Goal: Transaction & Acquisition: Purchase product/service

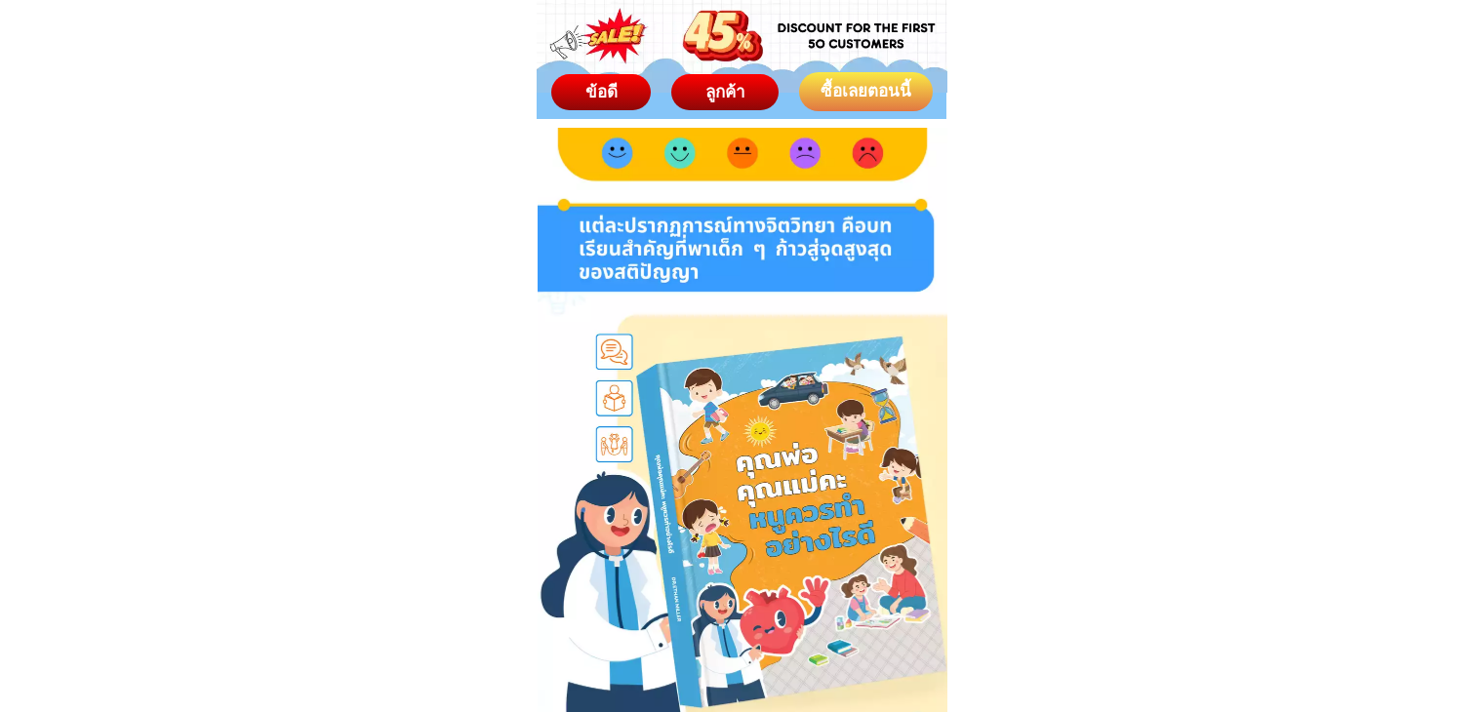
scroll to position [11030, 0]
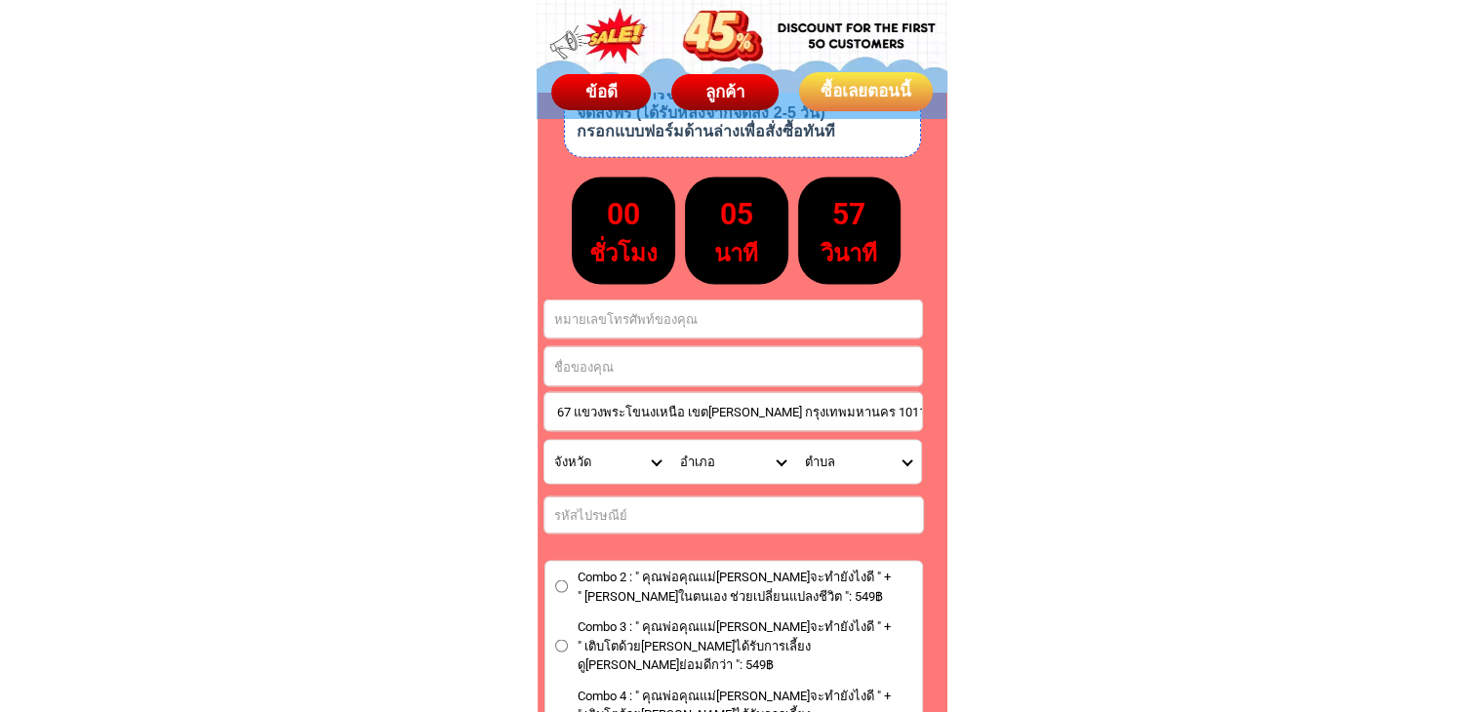
click at [932, 417] on div "ซื้อเลยตอนนี้ ชุดวิดีโอครบชุดมากกว่า 30 วิดีโอเกี่ยวกับวิธีทำของเล่นแฮนด์เมดที่…" at bounding box center [742, 465] width 410 height 1500
type input "ริน บ้านเลขที่ 32/41 หมู่บ้านแสนสิริ ซอย 7 สุขุมวิท 67 แขวงพระโขนงเหนือ เขต[PER…"
click at [602, 321] on input "Input phone_number" at bounding box center [732, 318] width 377 height 38
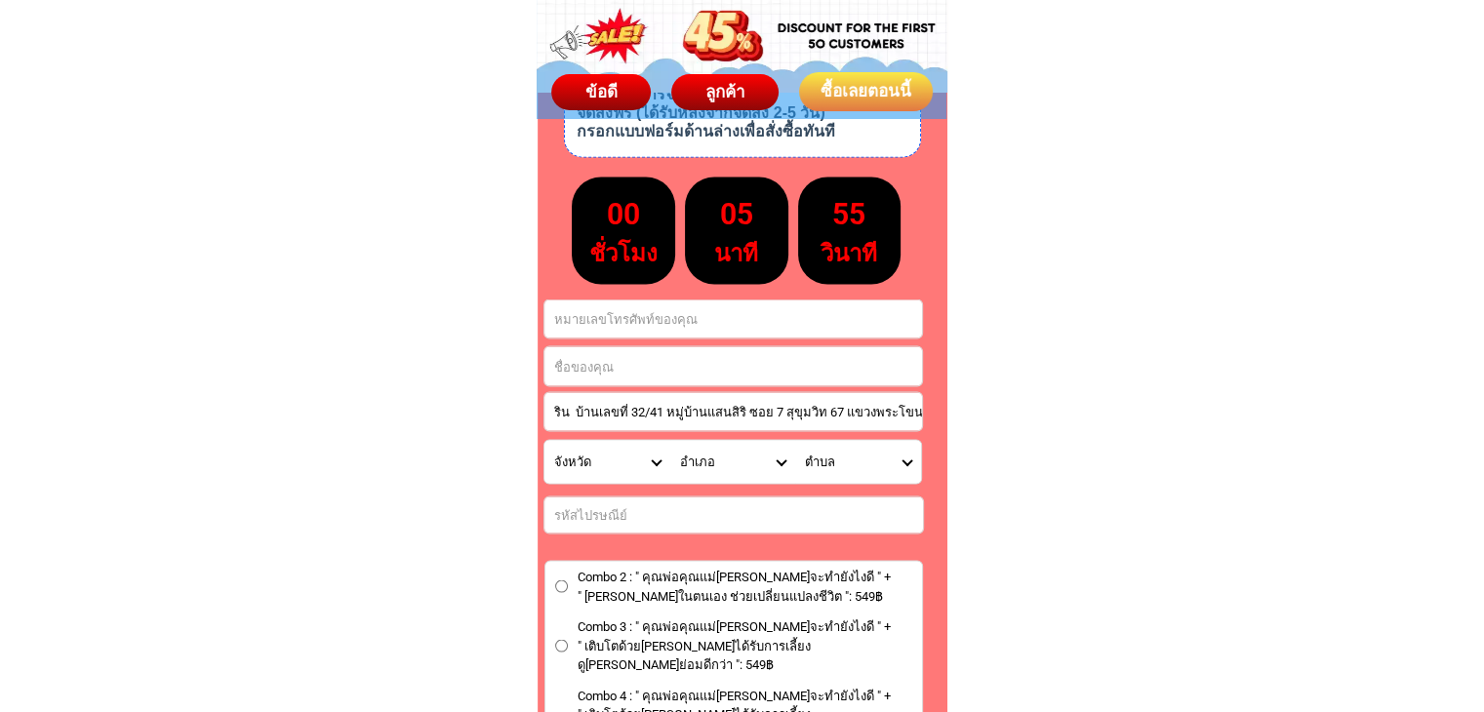
paste input "0820016111"
type input "0820016111"
drag, startPoint x: 571, startPoint y: 415, endPoint x: 472, endPoint y: 407, distance: 98.8
type input "บ้านเลขที่ 32/41 หมู่บ้านแสนสิริ ซอย 7 สุขุมวิท 67 แขวงพระโขนงเหนือ เขต[PERSON_…"
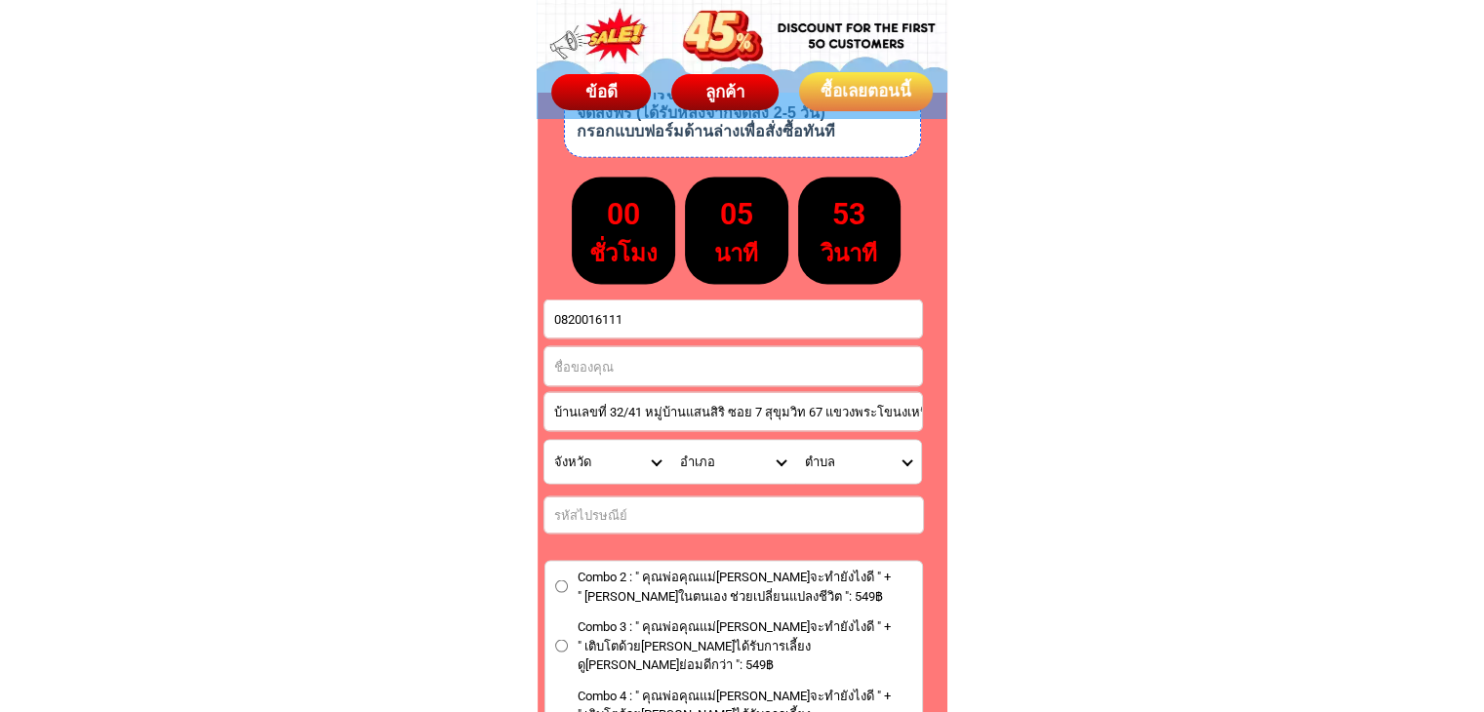
click at [574, 355] on input "Input full_name" at bounding box center [732, 365] width 377 height 39
paste input "ริน"
type input "ริน"
click at [671, 411] on input "บ้านเลขที่ 32/41 หมู่บ้านแสนสิริ ซอย 7 สุขุมวิท 67 แขวงพระโขนงเหนือ เขต[PERSON_…" at bounding box center [732, 411] width 377 height 38
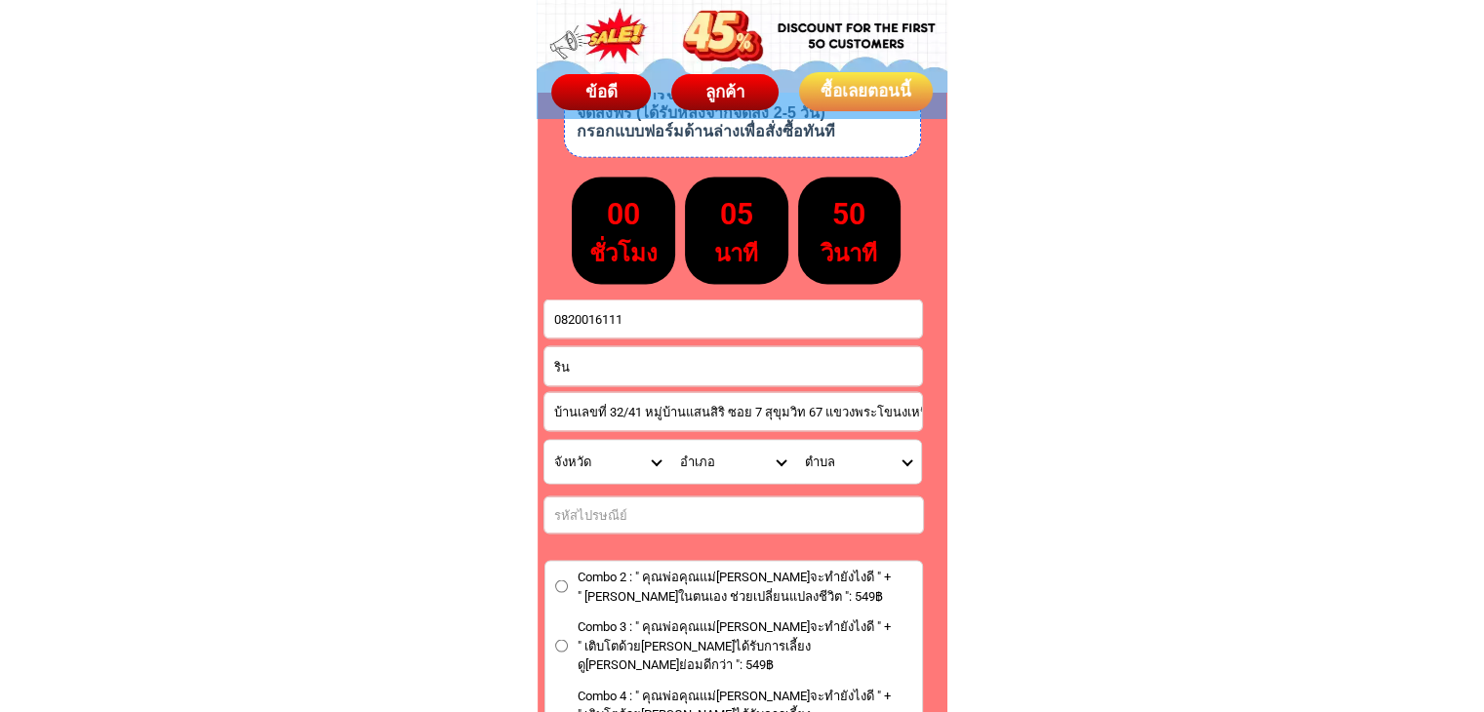
click at [671, 411] on input "บ้านเลขที่ 32/41 หมู่บ้านแสนสิริ ซอย 7 สุขุมวิท 67 แขวงพระโขนงเหนือ เขต[PERSON_…" at bounding box center [732, 411] width 377 height 38
click at [658, 458] on select "จังหวัด กระบี่/ Krabi กรุงเทพมหานคร/ [GEOGRAPHIC_DATA] กาญจนบุรี/ [GEOGRAPHIC_D…" at bounding box center [607, 461] width 126 height 43
select select "66_R92277"
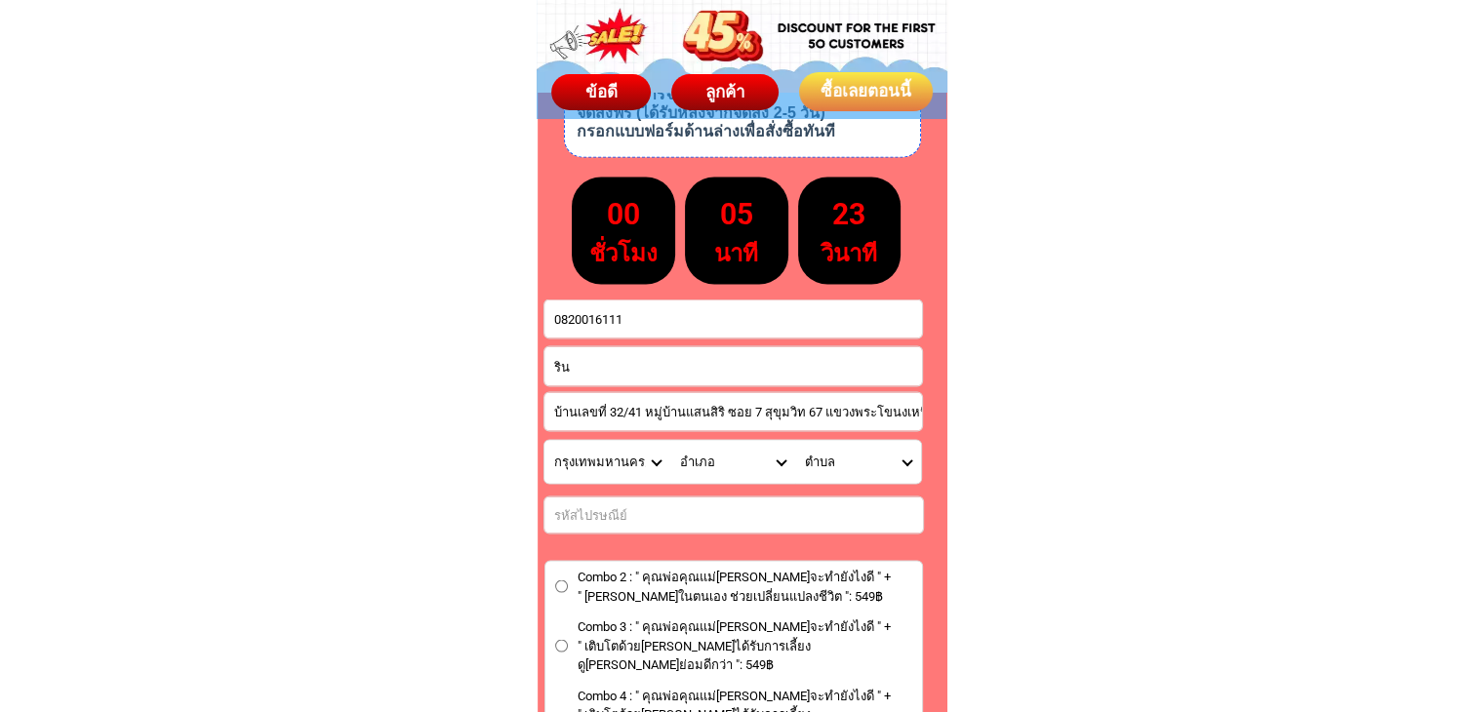
click at [544, 440] on select "จังหวัด กระบี่/ Krabi กรุงเทพมหานคร/ [GEOGRAPHIC_DATA] กาญจนบุรี/ [GEOGRAPHIC_D…" at bounding box center [607, 461] width 126 height 43
click at [784, 470] on select "อำเภอ คลองเตย/ Khlong Toei คลองสาน/ [GEOGRAPHIC_DATA][PERSON_NAME]/ Khan Na Yao…" at bounding box center [733, 461] width 126 height 43
select select "66_R2939955"
click at [670, 440] on select "อำเภอ คลองเตย/ Khlong Toei คลองสาน/ [GEOGRAPHIC_DATA][PERSON_NAME]/ Khan Na Yao…" at bounding box center [733, 461] width 126 height 43
click at [899, 457] on select "ตำบล [PERSON_NAME]/ Thawi Watthana [PERSON_NAME]สพน์/ [PERSON_NAME]" at bounding box center [858, 461] width 126 height 43
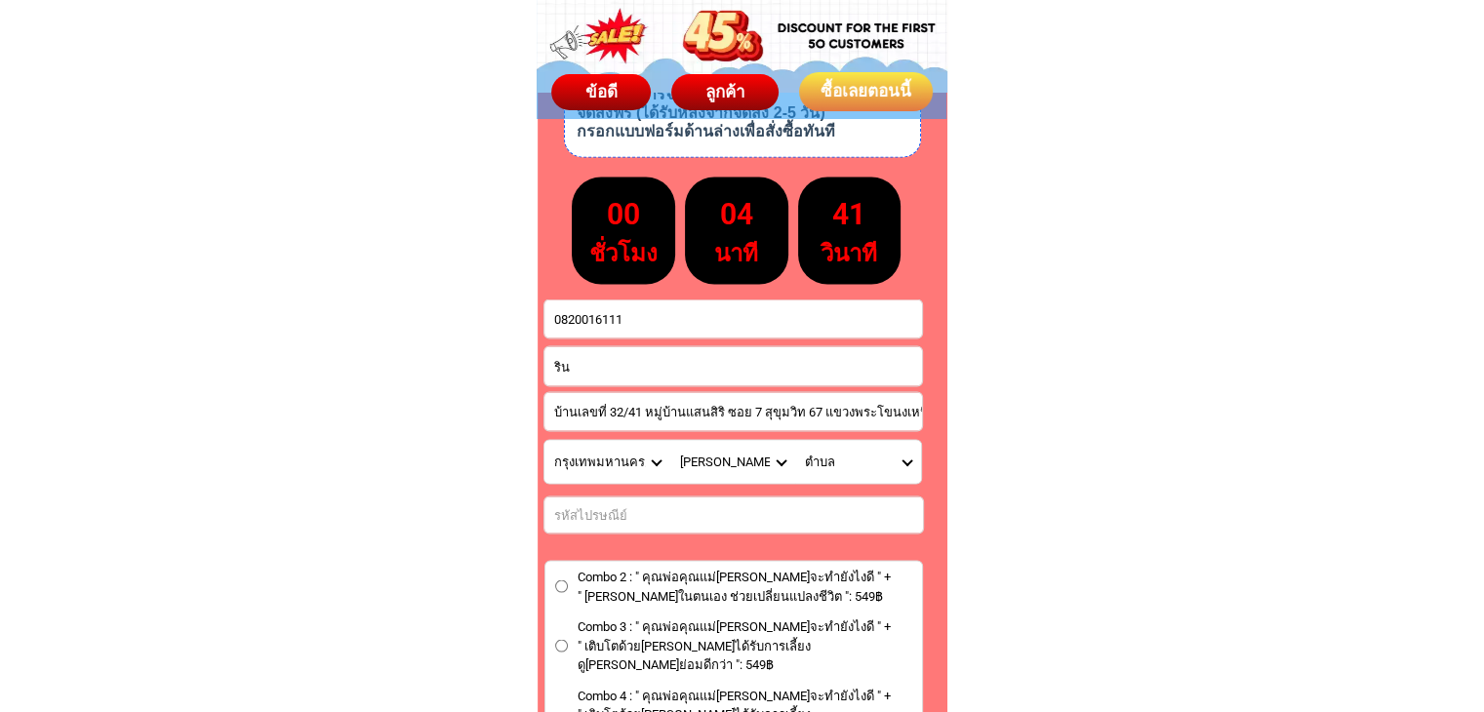
click at [767, 455] on select "อำเภอ คลองเตย/ Khlong Toei คลองสาน/ [GEOGRAPHIC_DATA][PERSON_NAME]/ Khan Na Yao…" at bounding box center [733, 461] width 126 height 43
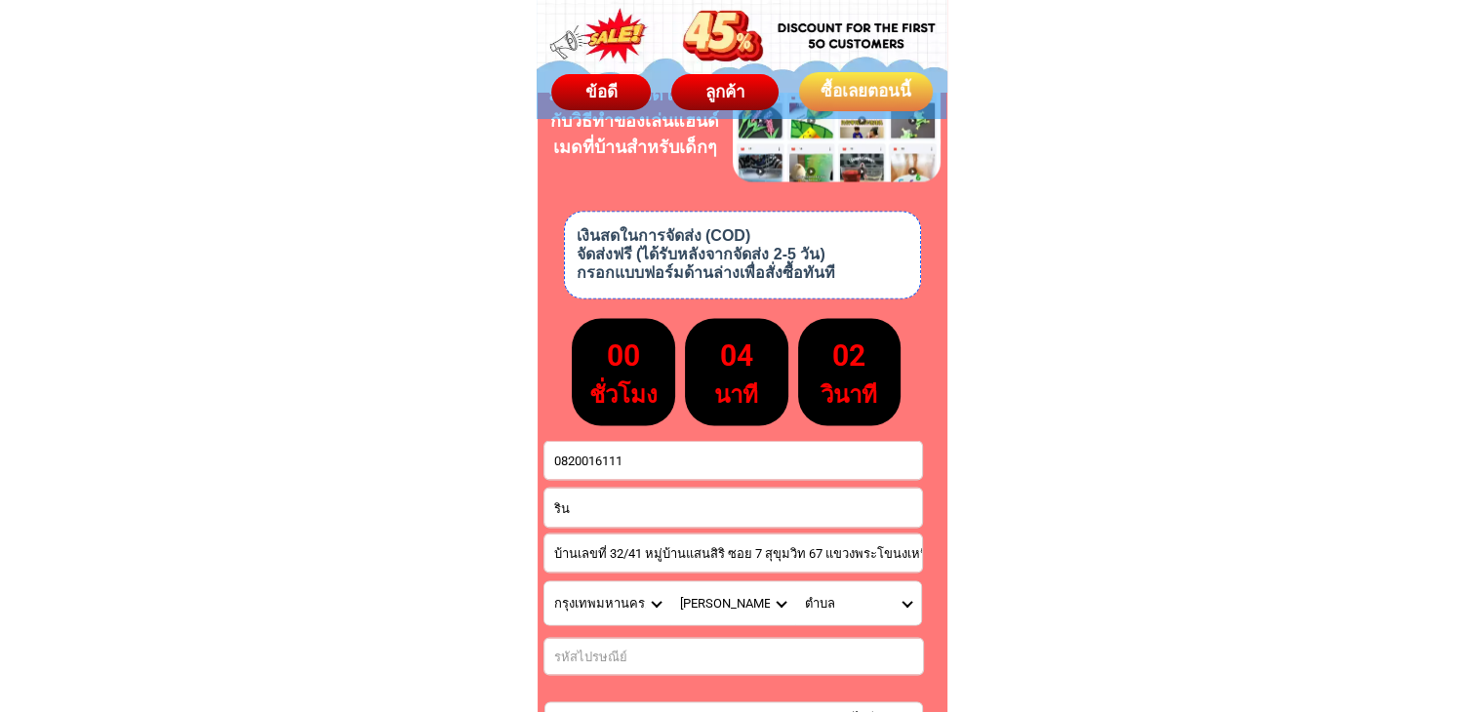
scroll to position [10933, 0]
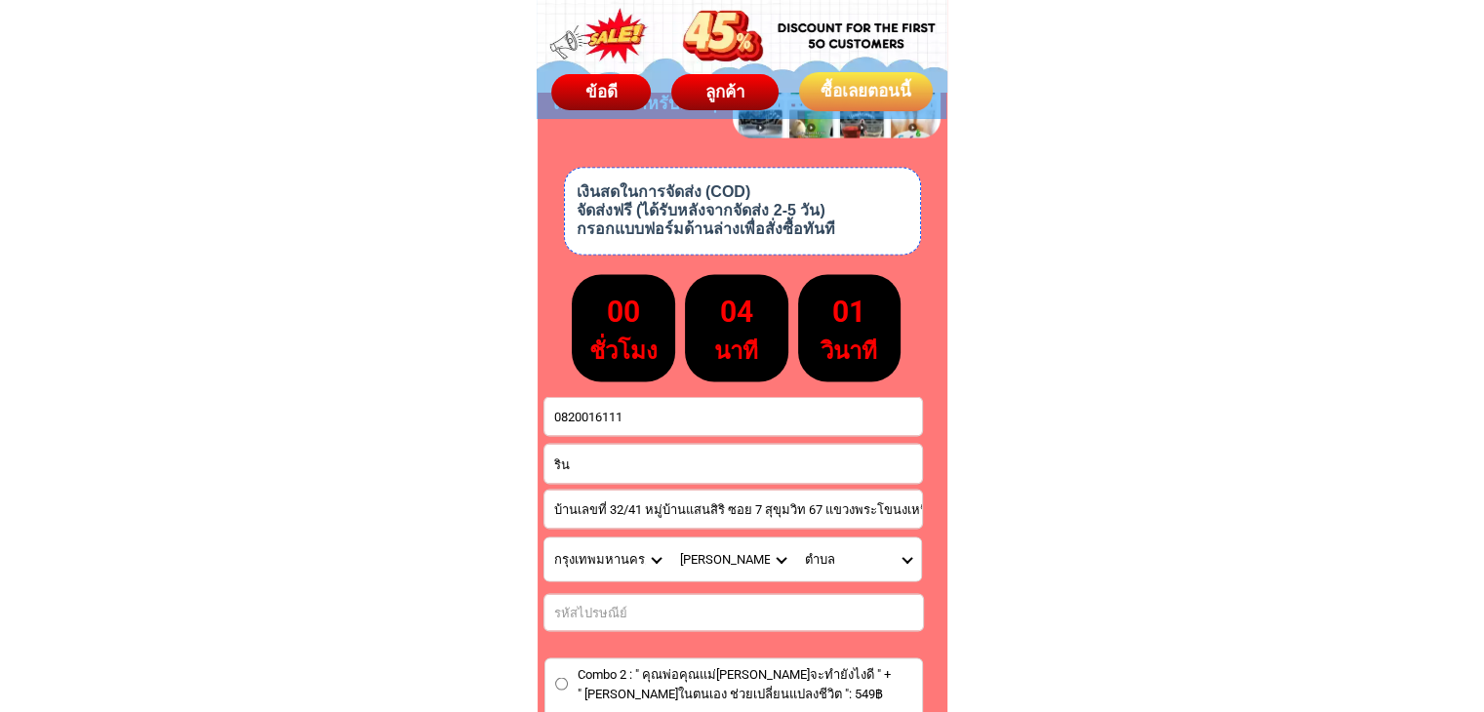
click at [904, 551] on select "ตำบล [PERSON_NAME]/ Thawi Watthana [PERSON_NAME]สพน์/ [PERSON_NAME]" at bounding box center [858, 558] width 126 height 43
select select "66_R0000069"
click at [795, 537] on select "ตำบล [PERSON_NAME]/ Thawi Watthana [PERSON_NAME]สพน์/ [PERSON_NAME]" at bounding box center [858, 558] width 126 height 43
click at [782, 559] on select "อำเภอ คลองเตย/ Khlong Toei คลองสาน/ [GEOGRAPHIC_DATA][PERSON_NAME]/ Khan Na Yao…" at bounding box center [733, 558] width 126 height 43
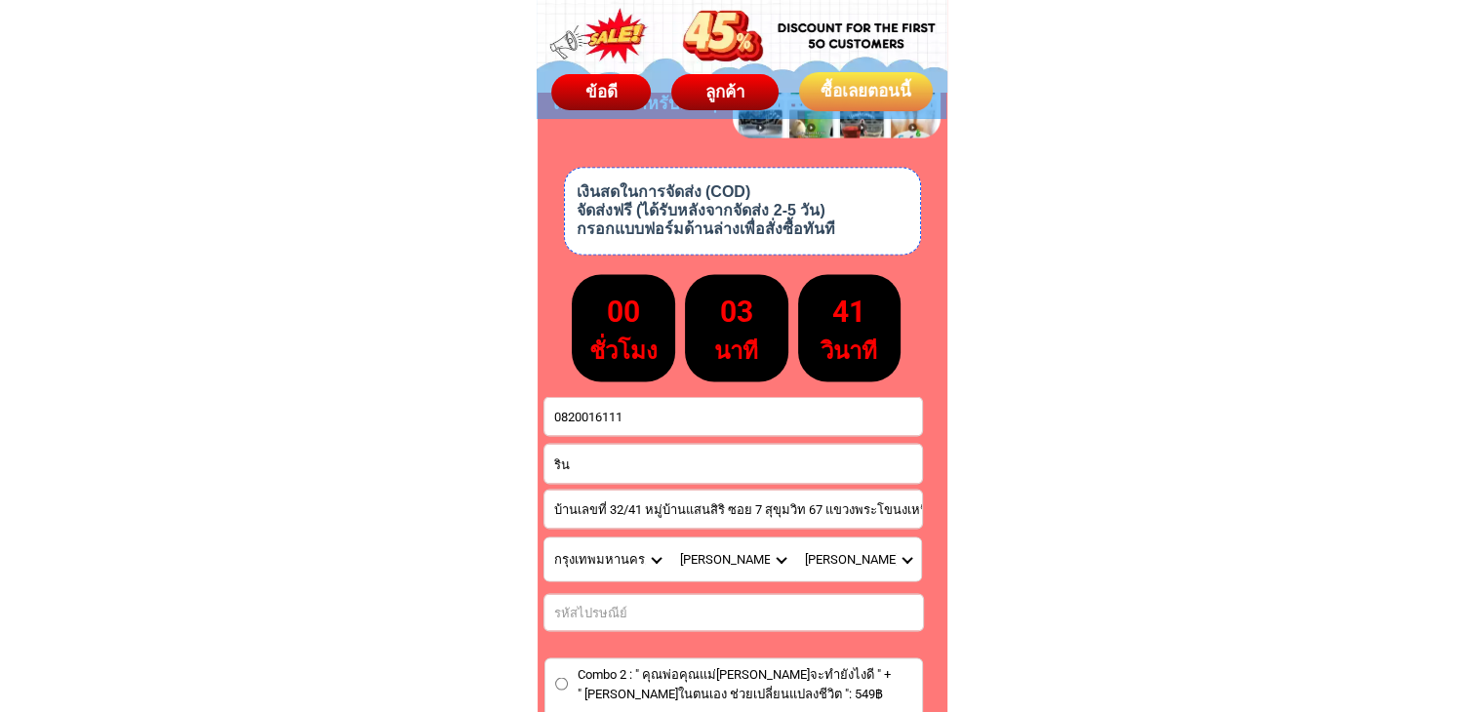
click at [597, 603] on input "Input number_input_1" at bounding box center [733, 612] width 378 height 36
type input "10110"
drag, startPoint x: 846, startPoint y: 504, endPoint x: 994, endPoint y: 524, distance: 149.5
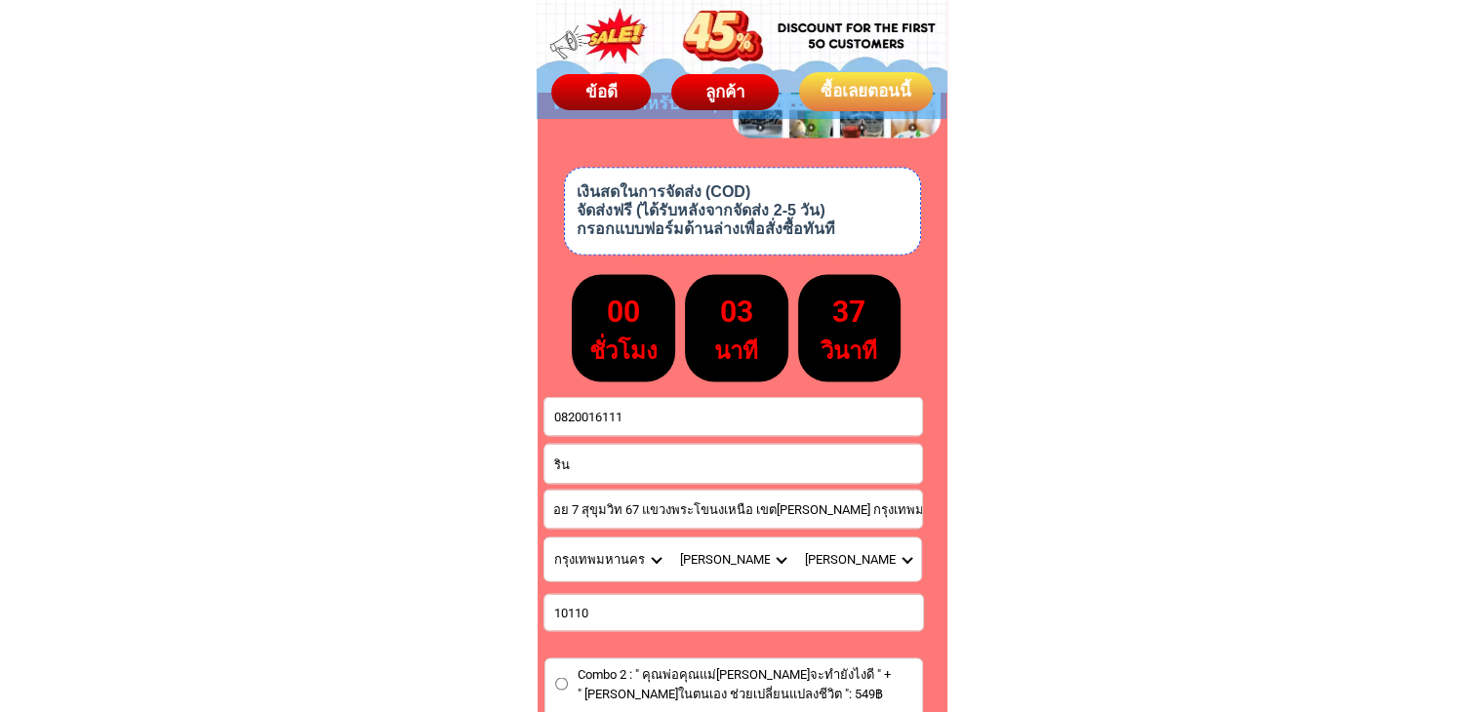
scroll to position [0, 0]
drag, startPoint x: 894, startPoint y: 504, endPoint x: 992, endPoint y: 520, distance: 98.8
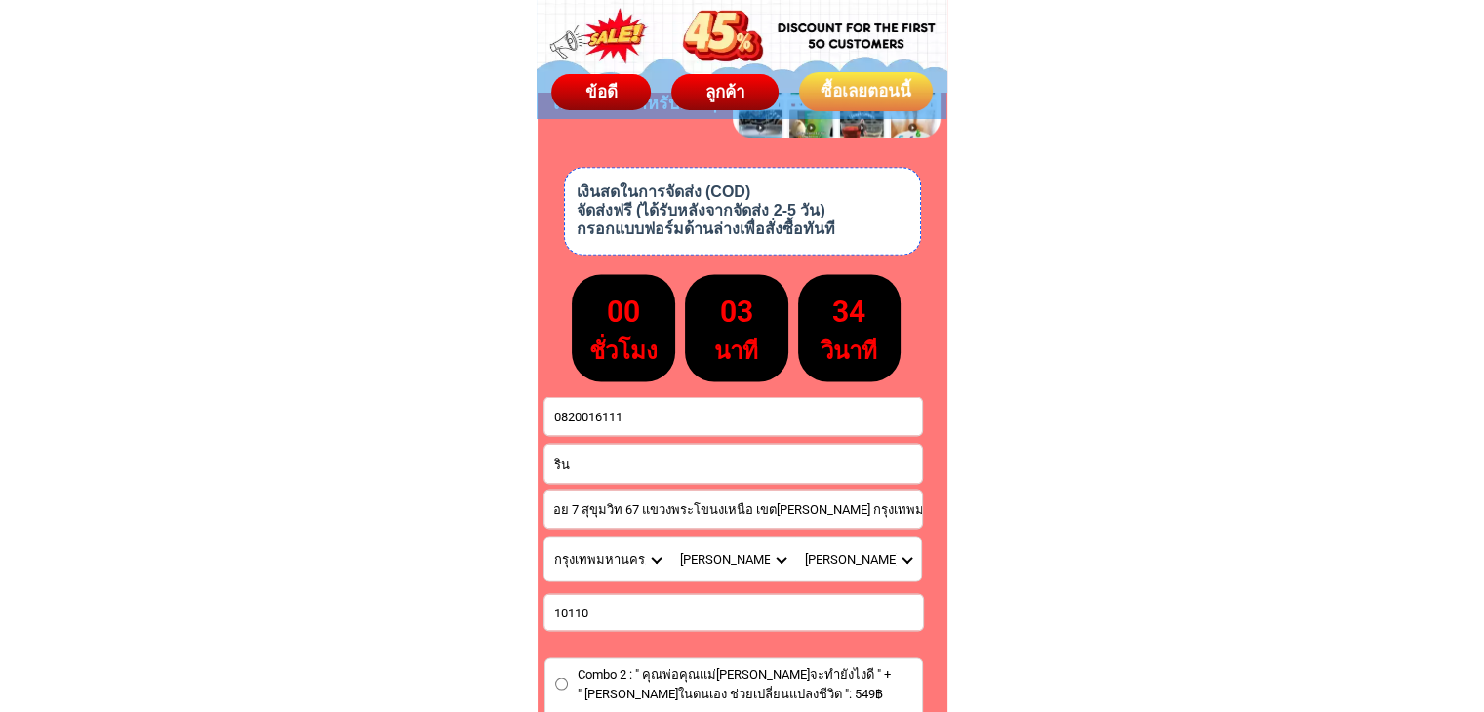
scroll to position [0, 0]
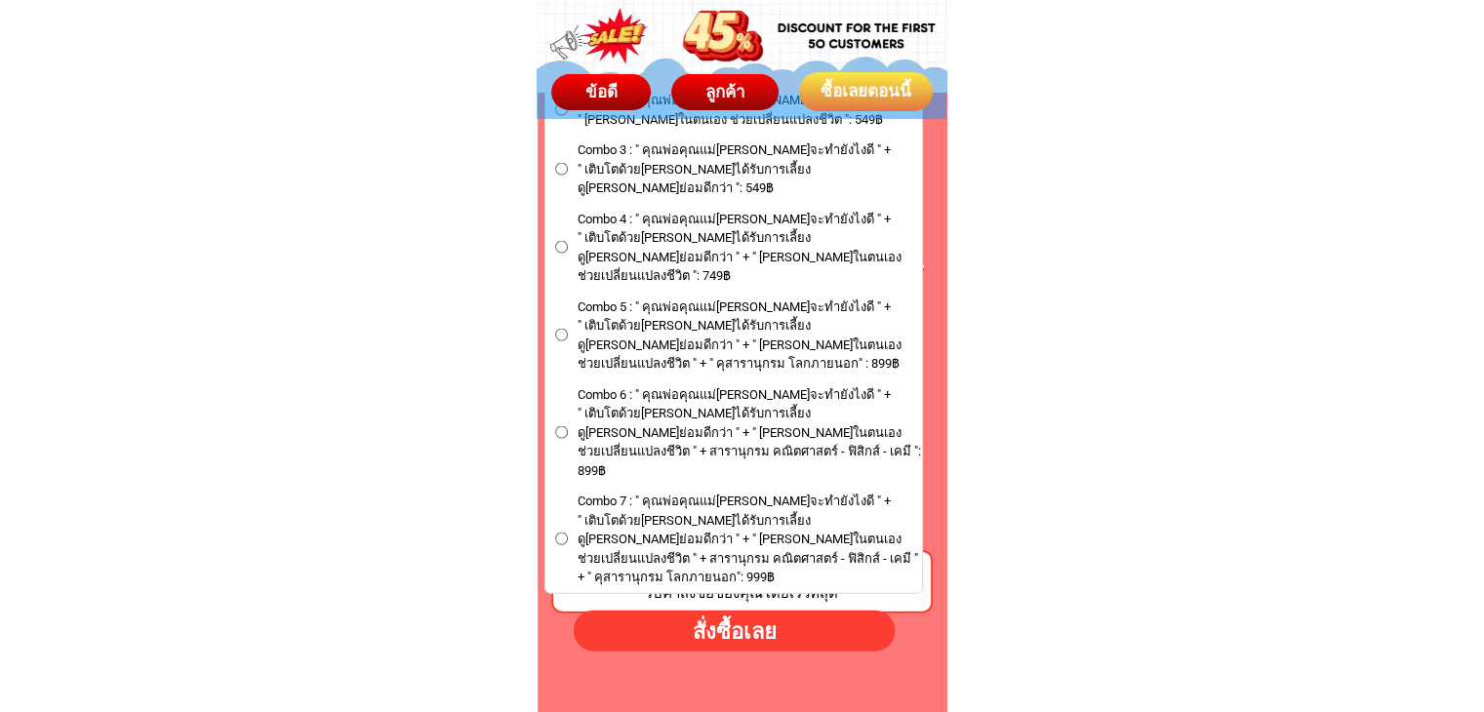
scroll to position [11518, 0]
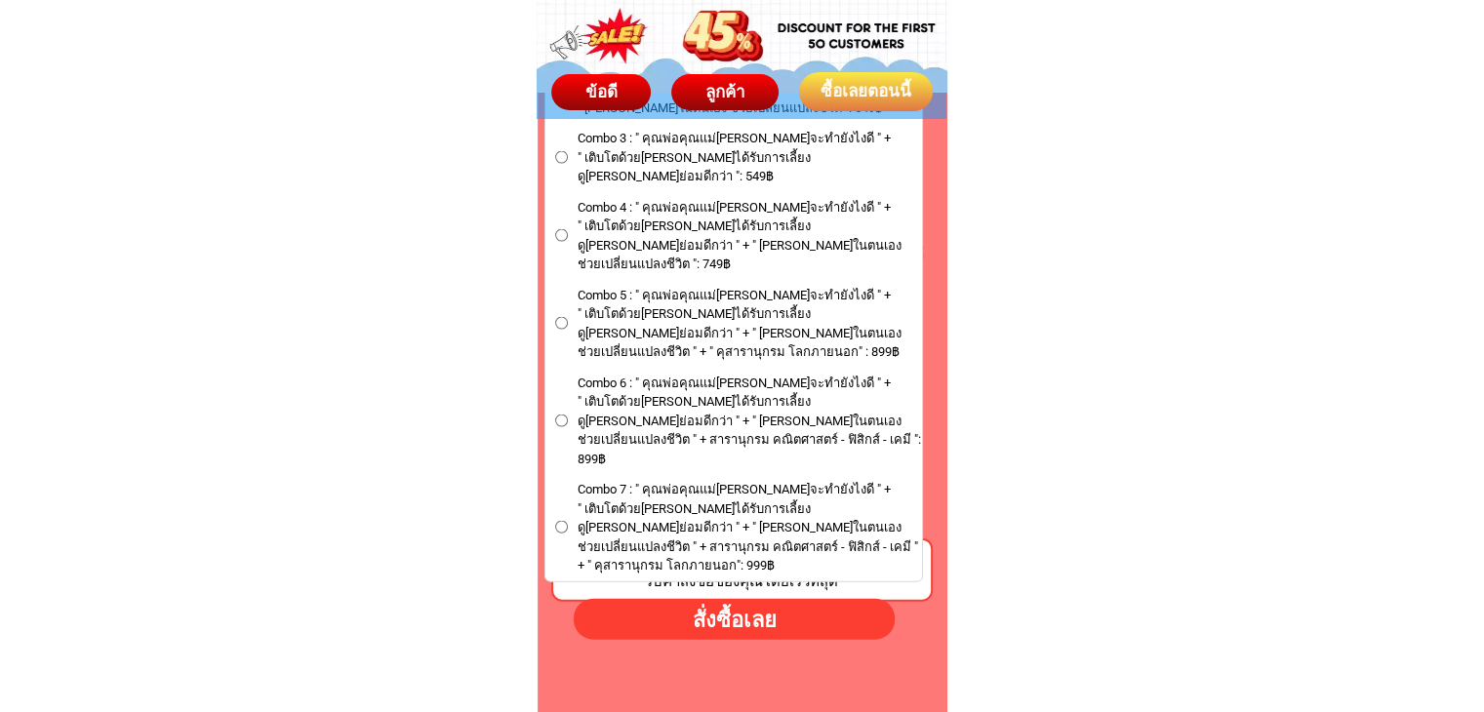
click at [558, 521] on input "Combo 7 : " คุณพ่อคุณแม่[PERSON_NAME]จะทำยังไงดี " + " เติบโตด้วย[PERSON_NAME]ไ…" at bounding box center [561, 527] width 13 height 13
radio input "true"
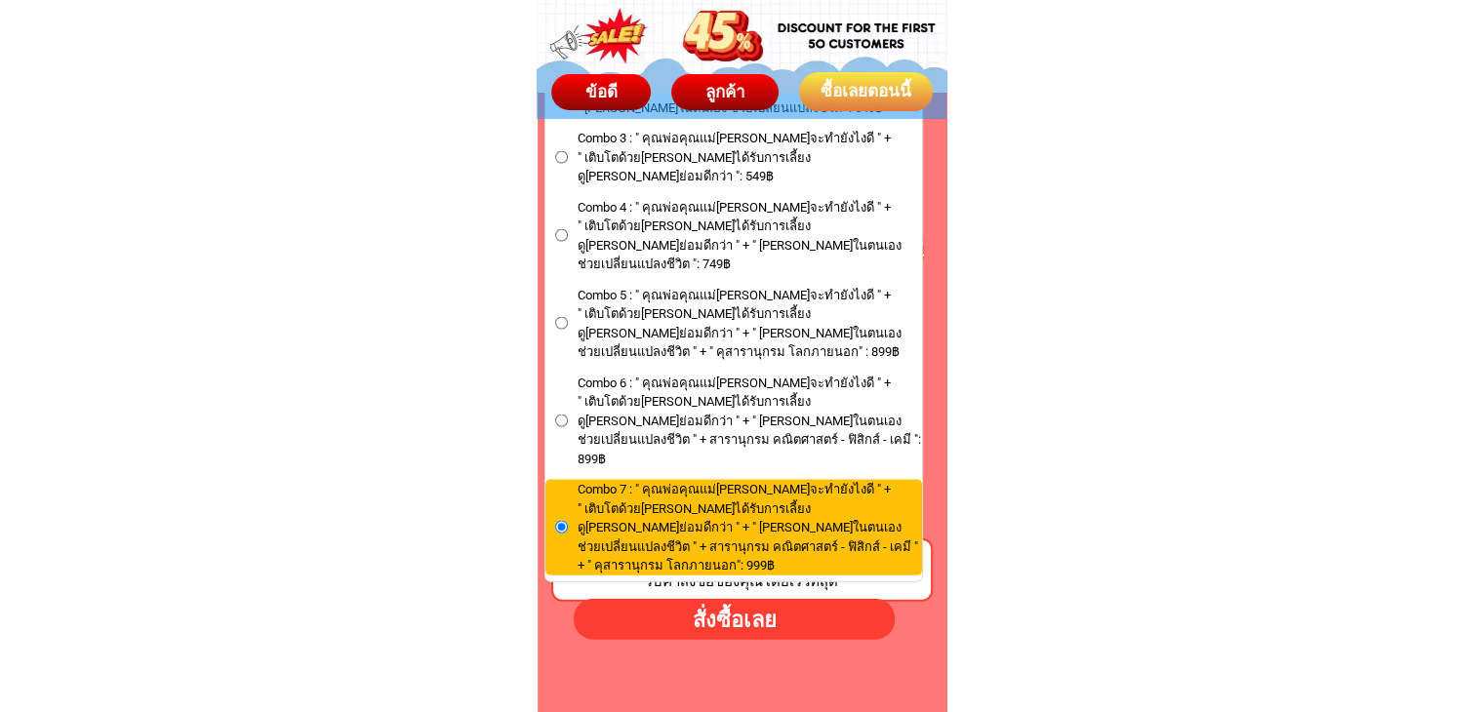
click at [687, 608] on div "สั่งซื้อเลย" at bounding box center [733, 619] width 352 height 35
type input "ริน"
type input "บ้านเลขที่ 32/41 หมู่บ้านแสนสิริ ซอย 7 สุขุมวิท 67 แขวงพระโขนงเหนือ เขต[PERSON_…"
radio input "true"
